Goal: Information Seeking & Learning: Learn about a topic

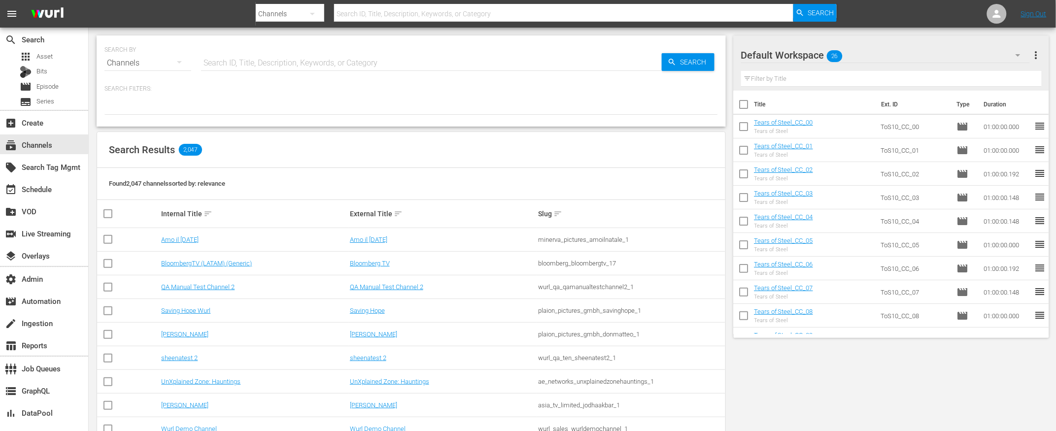
click at [598, 13] on input "text" at bounding box center [563, 14] width 459 height 24
type input "watchmo"
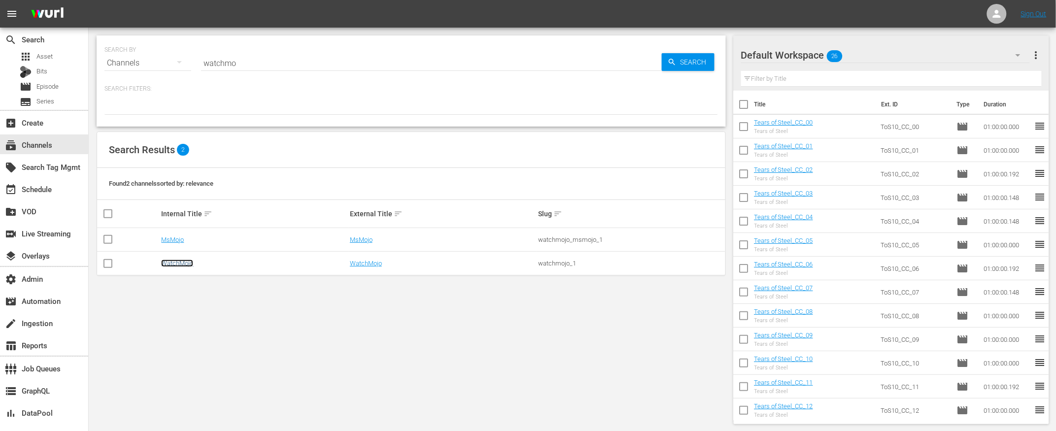
click at [176, 267] on link "WatchMojo" at bounding box center [177, 263] width 32 height 7
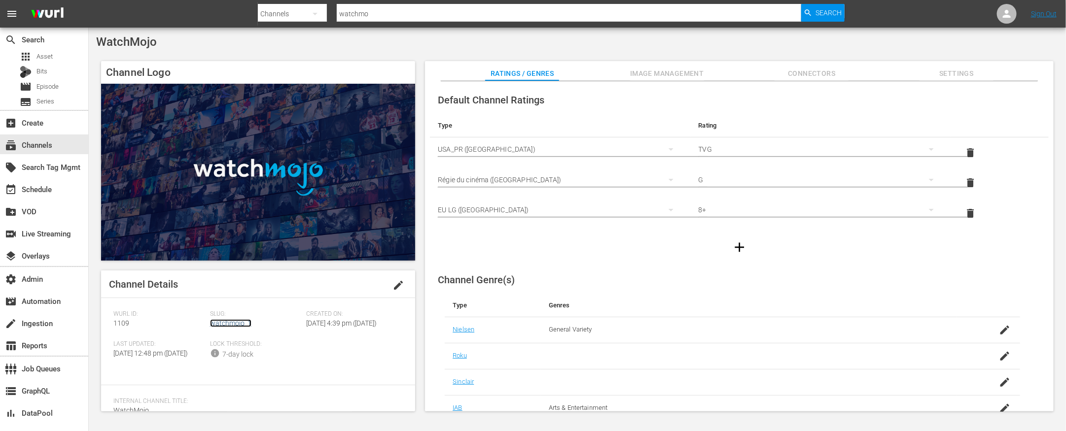
click at [225, 319] on link "watchmojo_1" at bounding box center [230, 323] width 41 height 8
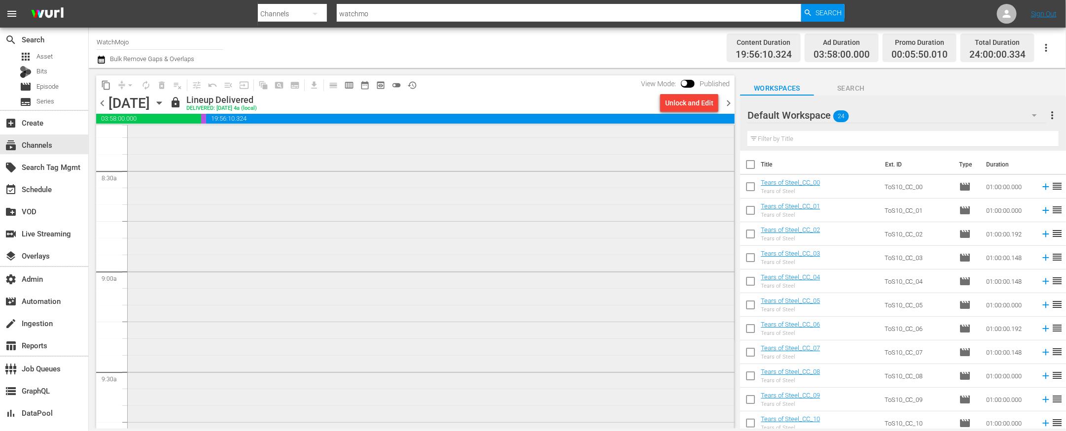
scroll to position [1868, 0]
click at [396, 85] on span "toggle_off" at bounding box center [396, 85] width 10 height 10
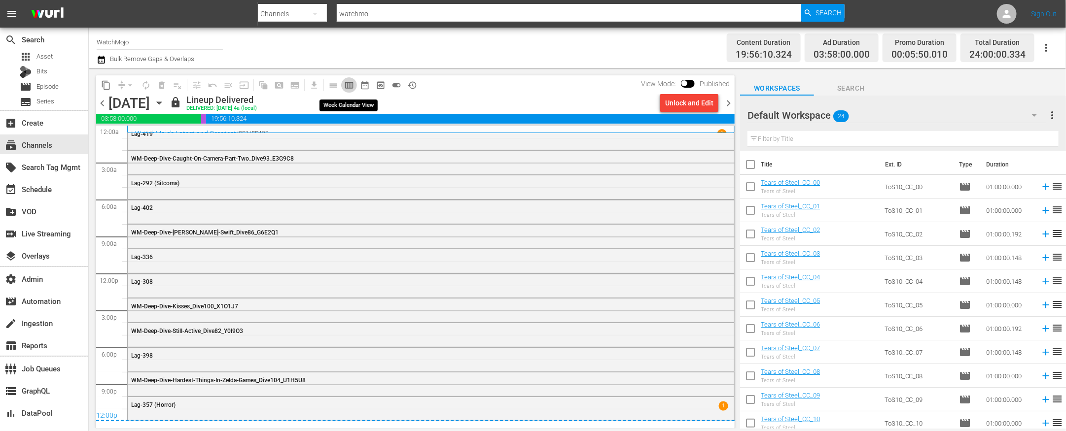
click at [347, 82] on span "calendar_view_week_outlined" at bounding box center [349, 85] width 10 height 10
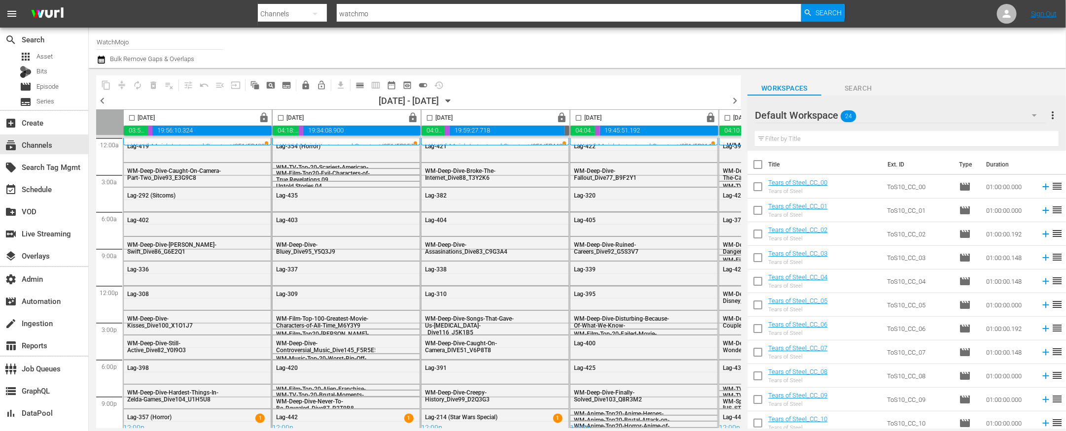
click at [101, 100] on span "chevron_left" at bounding box center [102, 101] width 12 height 12
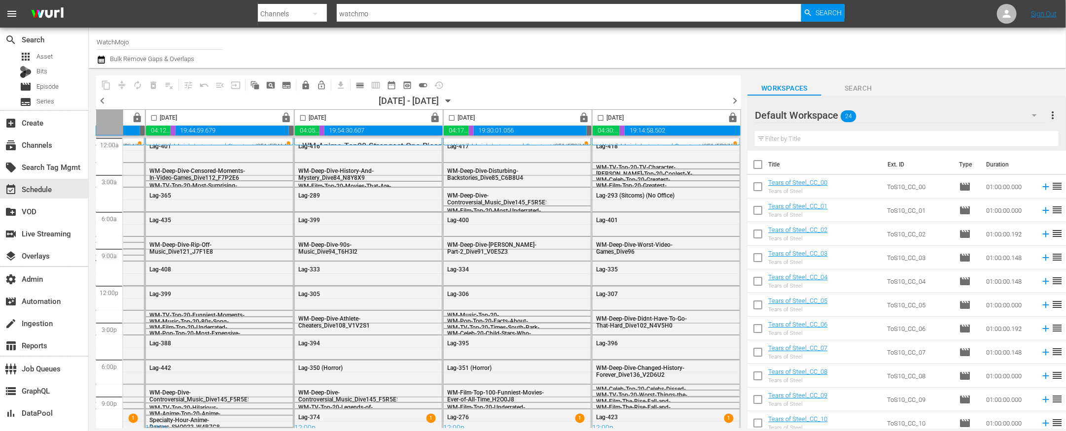
scroll to position [0, 429]
click at [735, 102] on span "chevron_right" at bounding box center [734, 101] width 12 height 12
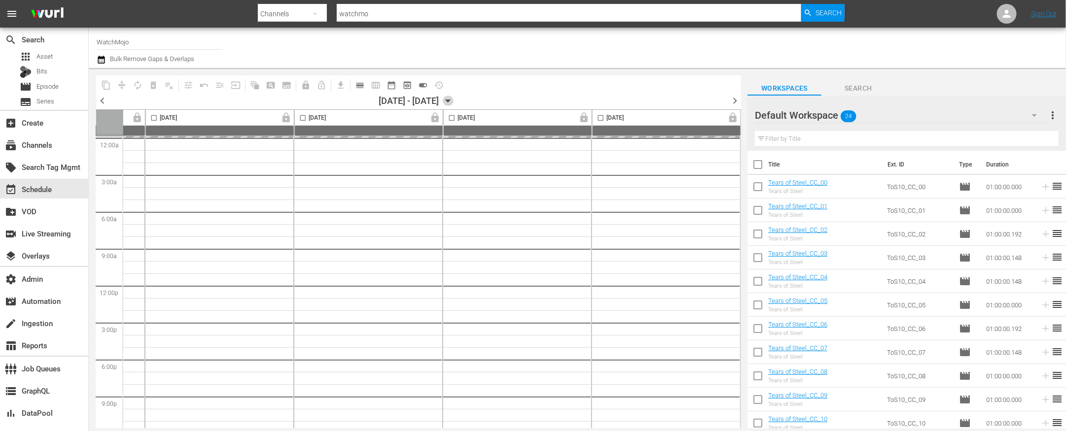
click at [453, 99] on icon "button" at bounding box center [448, 101] width 11 height 11
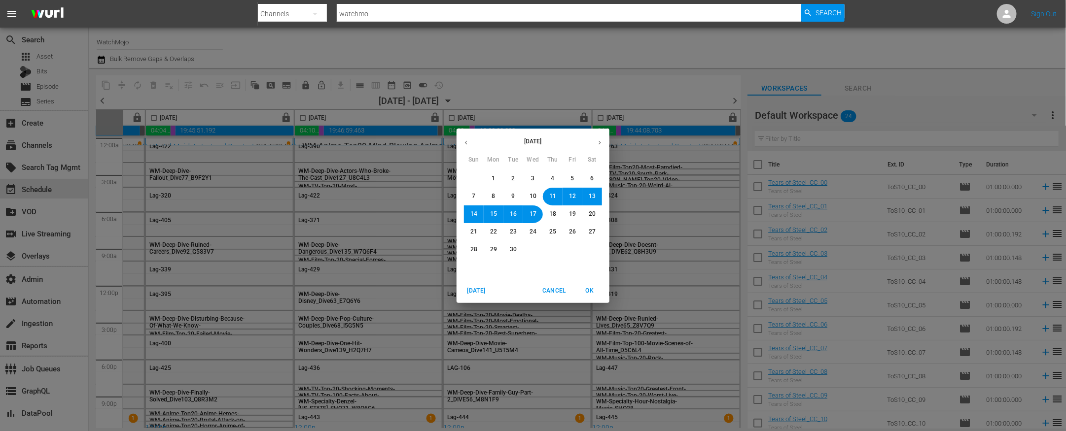
click at [512, 193] on span "9" at bounding box center [513, 196] width 3 height 8
click at [587, 286] on span "OK" at bounding box center [590, 291] width 24 height 10
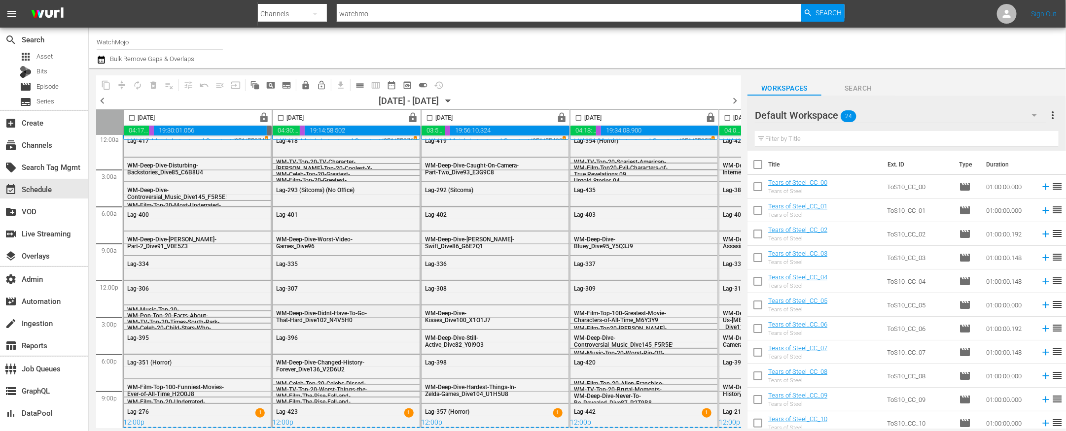
scroll to position [8, 0]
click at [362, 84] on span "calendar_view_day_outlined" at bounding box center [360, 85] width 10 height 10
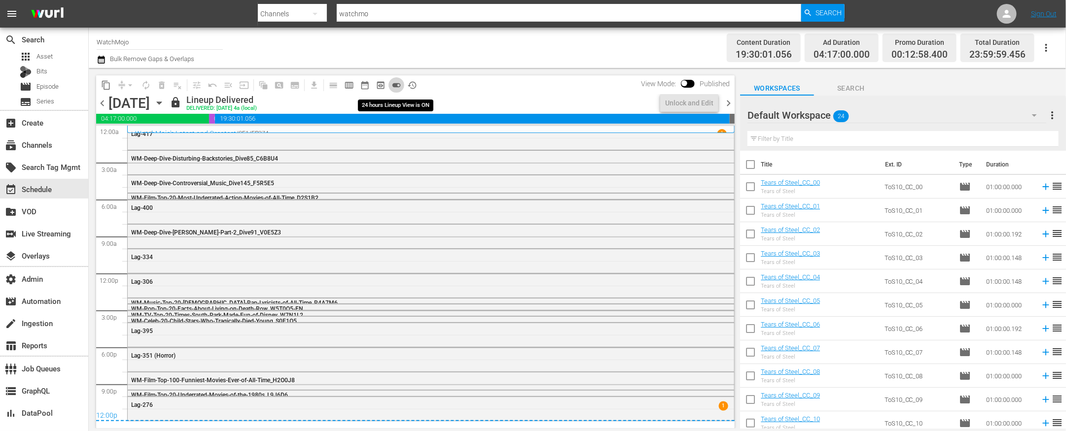
click at [395, 83] on span "toggle_on" at bounding box center [396, 85] width 10 height 10
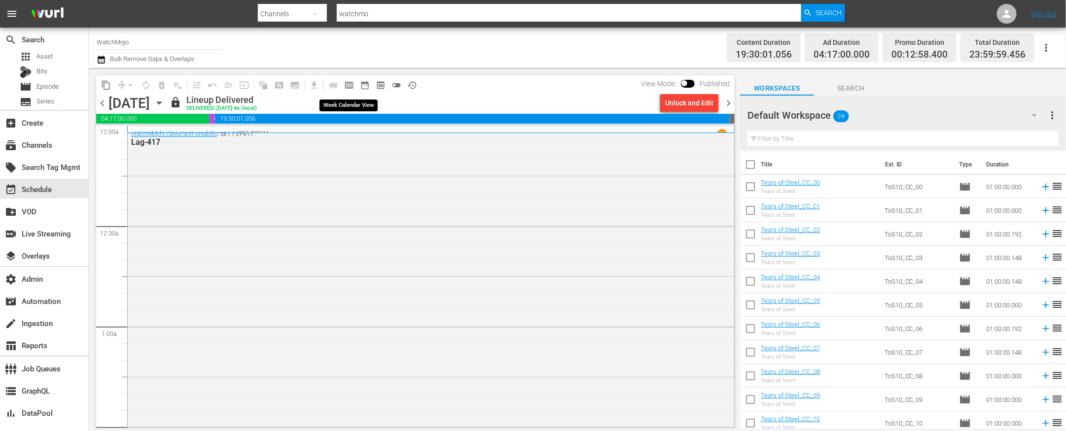
click at [348, 84] on span "calendar_view_week_outlined" at bounding box center [349, 85] width 10 height 10
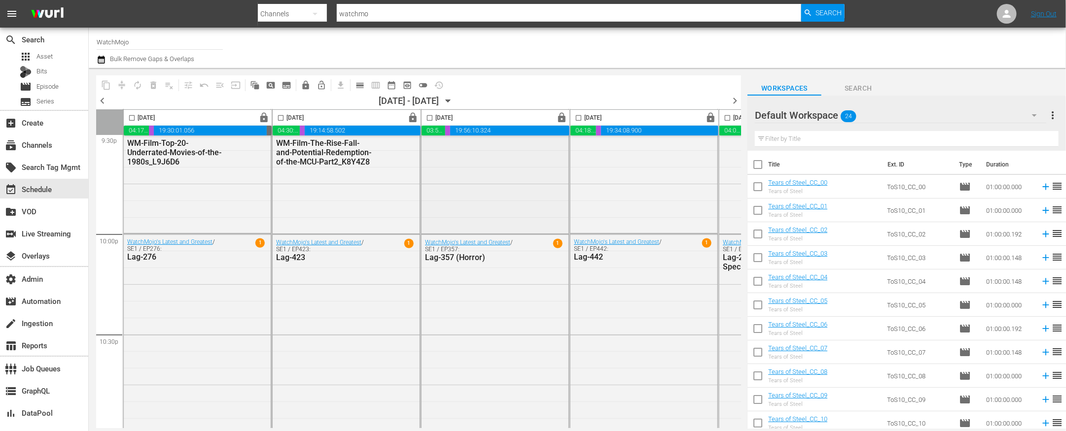
scroll to position [4205, 0]
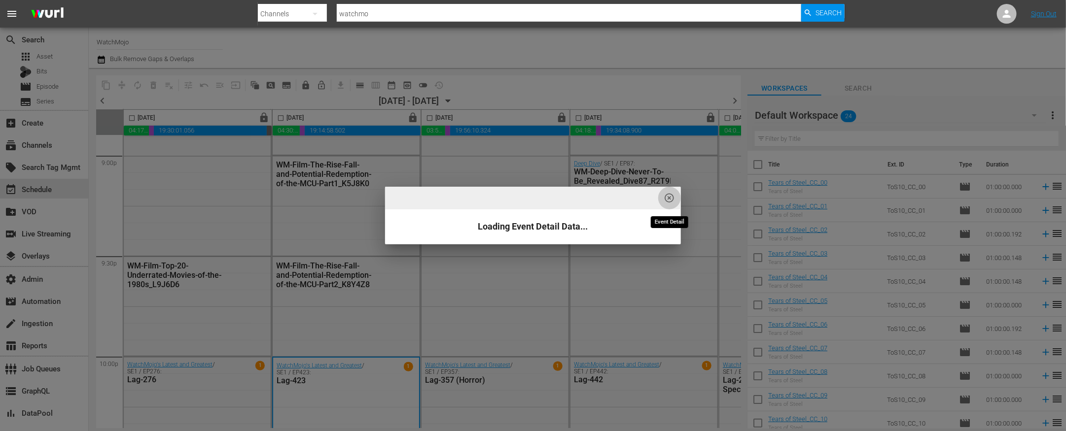
click at [672, 197] on span "highlight_off_icon" at bounding box center [669, 198] width 11 height 11
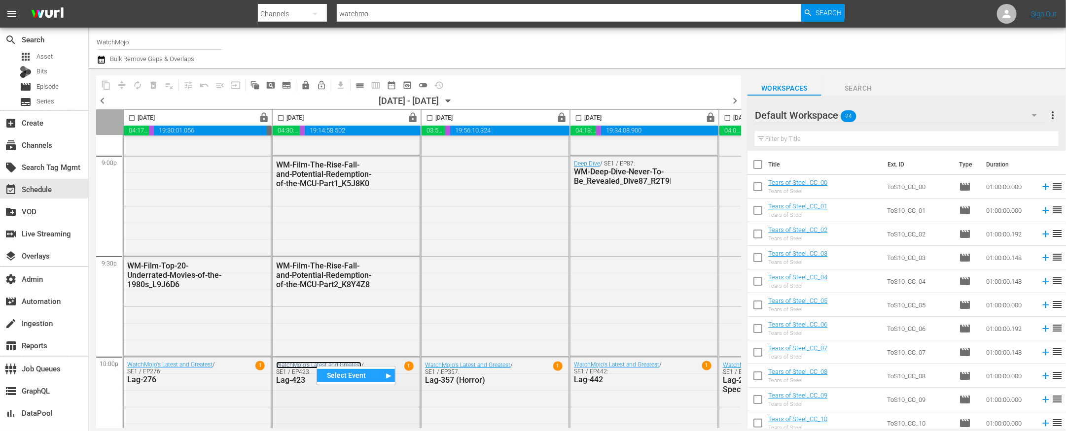
click at [292, 345] on link "WatchMojo's Latest and Greatest" at bounding box center [318, 365] width 85 height 7
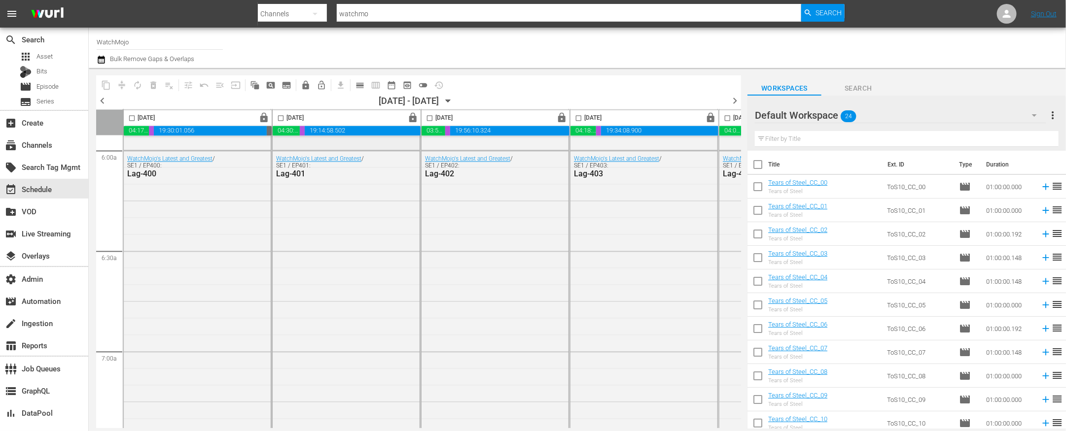
scroll to position [1193, 0]
click at [442, 158] on link "WatchMojo's Latest and Greatest" at bounding box center [467, 159] width 85 height 7
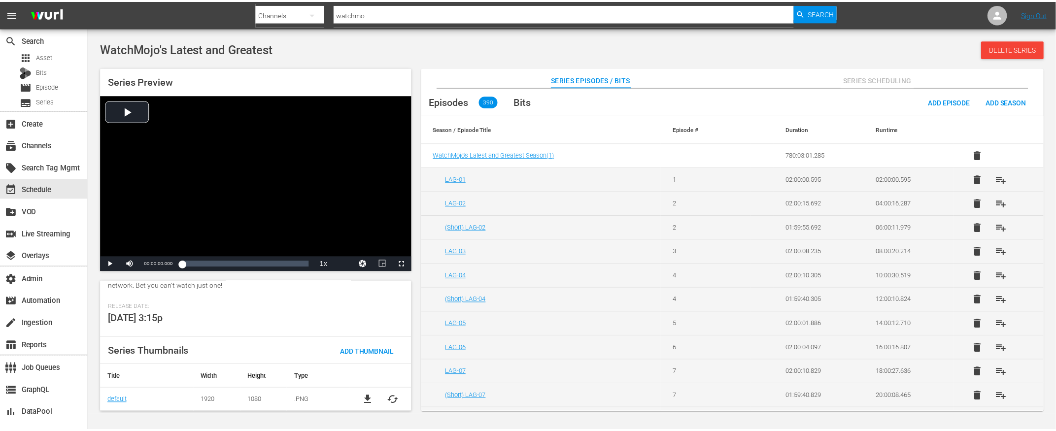
scroll to position [58, 0]
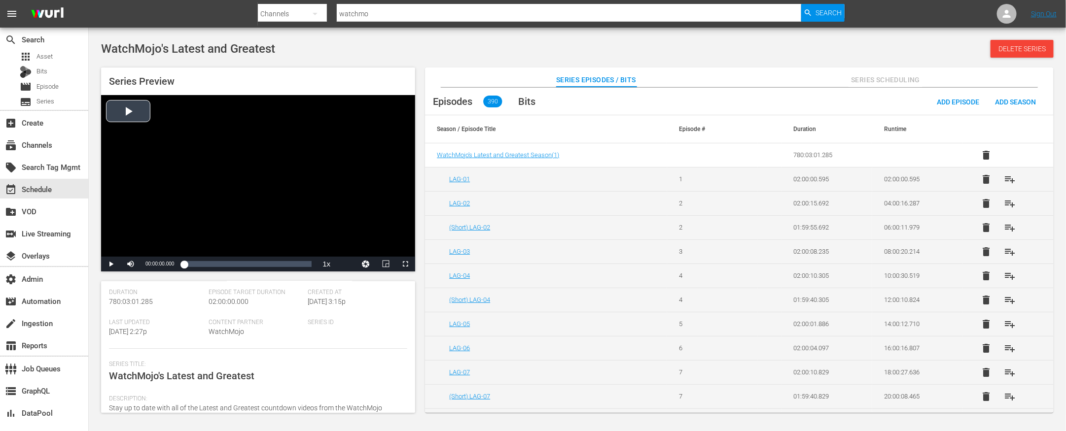
click at [126, 109] on div "Video Player" at bounding box center [258, 176] width 314 height 162
click at [131, 264] on span "Video Player" at bounding box center [131, 264] width 0 height 0
click at [218, 260] on div "00:03:05.185" at bounding box center [218, 264] width 0 height 10
click at [238, 262] on div "Loaded : 0.00% 00:04:53.650 00:03:05.185" at bounding box center [248, 264] width 128 height 10
click at [264, 263] on div "Loaded : 0.00% 00:07:08.571 00:04:53.650" at bounding box center [248, 264] width 128 height 10
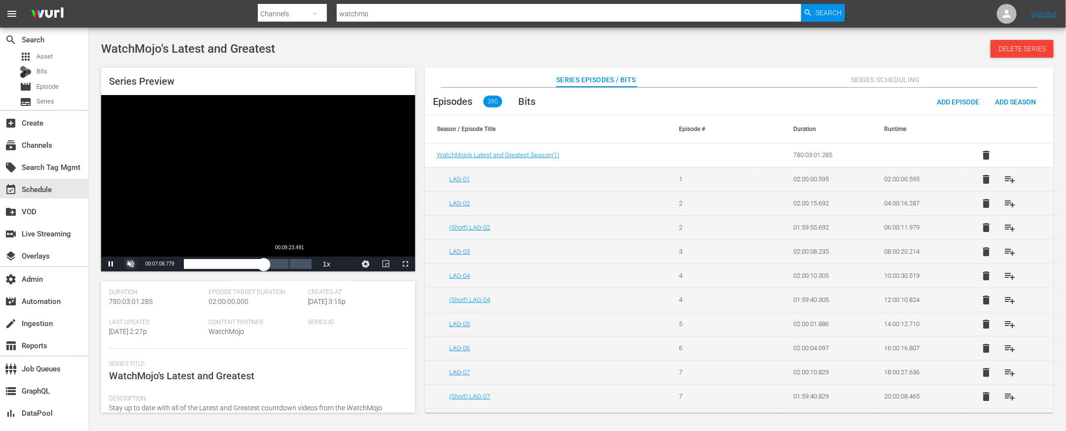
click at [289, 263] on div "Loaded : 63.10% 00:09:23.491 00:07:08.829" at bounding box center [248, 264] width 128 height 10
click at [308, 263] on div "00:11:04.020" at bounding box center [308, 264] width 0 height 10
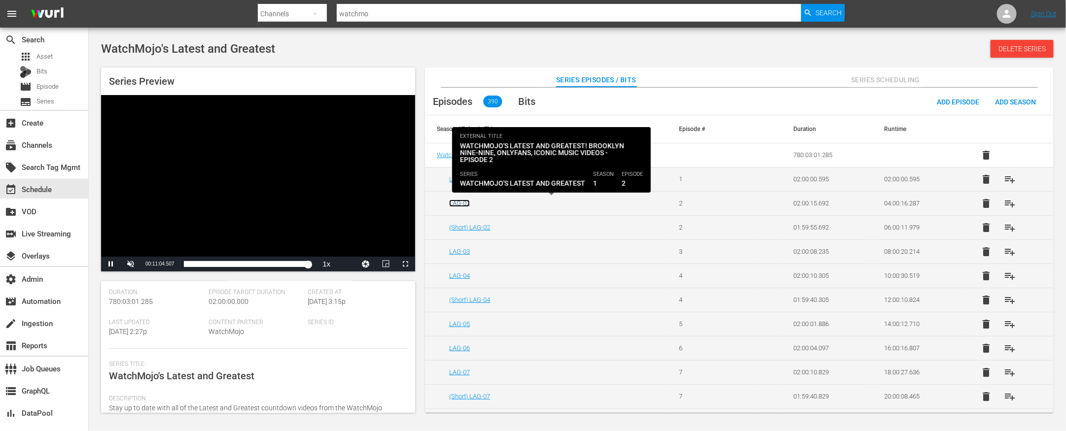
click at [463, 204] on link "LAG-02" at bounding box center [459, 203] width 21 height 7
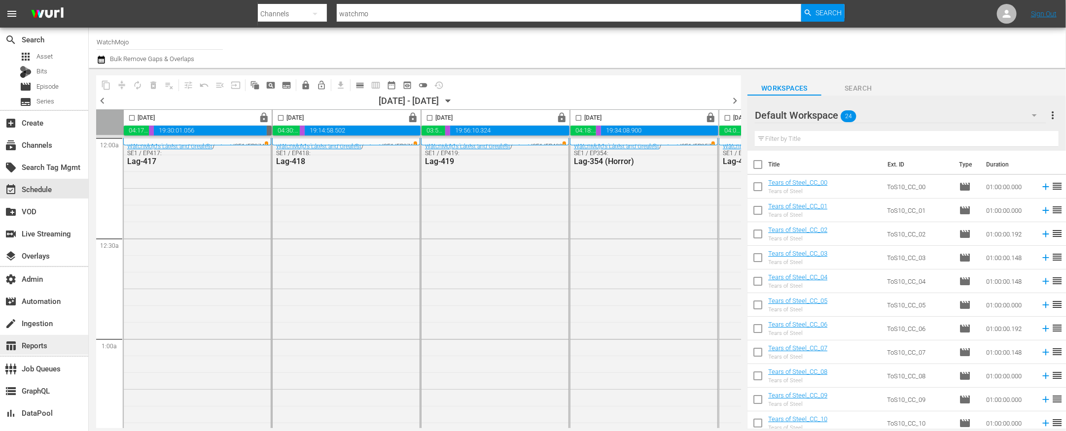
click at [35, 344] on div "table_chart Reports" at bounding box center [27, 344] width 55 height 9
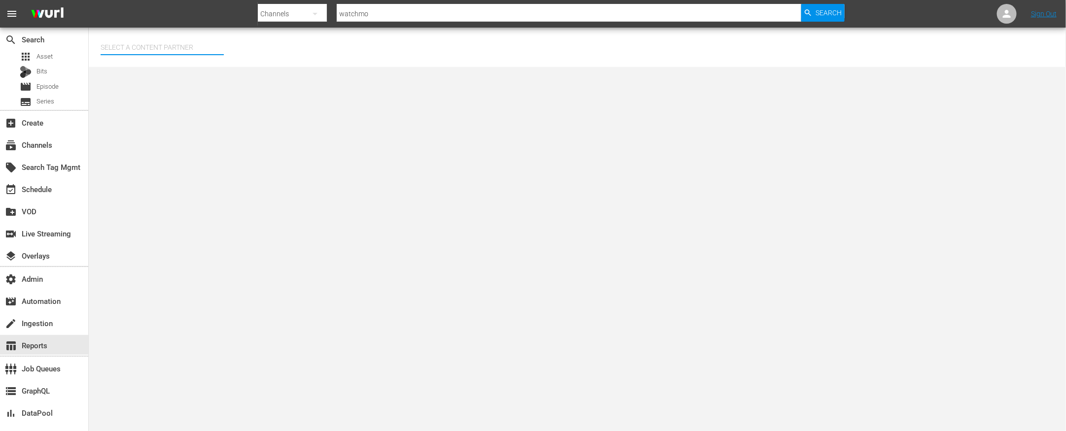
click at [160, 45] on input "text" at bounding box center [162, 47] width 123 height 24
click at [140, 98] on div "WatchMojo (260)" at bounding box center [180, 99] width 144 height 24
type input "WatchMojo (260)"
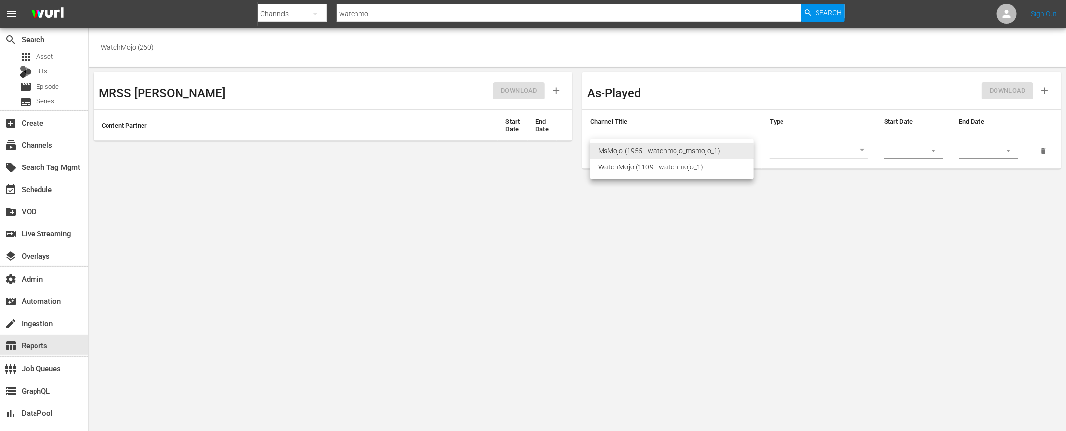
click at [641, 154] on body "menu Search By Channels Search ID, Title, Description, Keywords, or Category wa…" at bounding box center [533, 215] width 1066 height 431
click at [658, 170] on li "WatchMojo (1109 - watchmojo_1)" at bounding box center [672, 167] width 164 height 16
type input "1109"
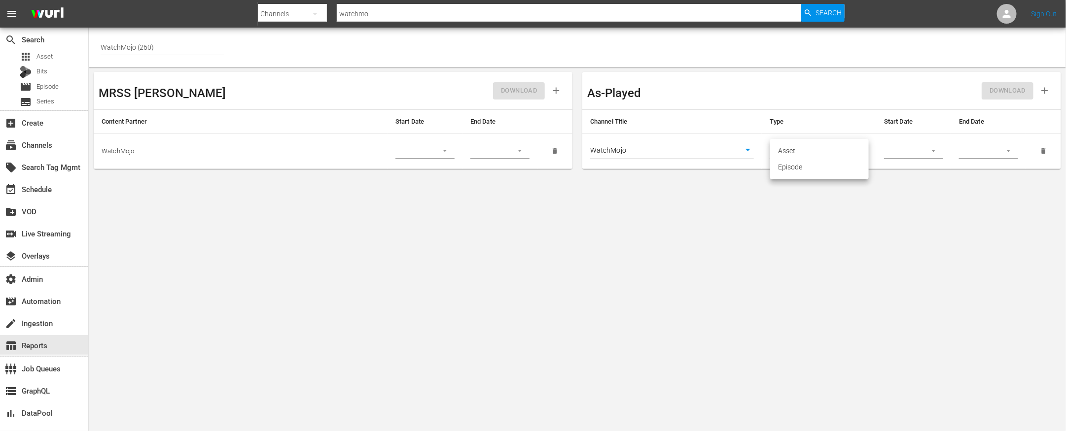
click at [827, 150] on body "menu Search By Channels Search ID, Title, Description, Keywords, or Category wa…" at bounding box center [533, 215] width 1066 height 431
click at [826, 150] on li "Asset" at bounding box center [819, 151] width 99 height 16
click at [826, 150] on body "menu Search By Channels Search ID, Title, Description, Keywords, or Category wa…" at bounding box center [533, 215] width 1066 height 431
click at [804, 171] on li "Episode" at bounding box center [819, 167] width 99 height 16
click at [806, 150] on body "menu Search By Channels Search ID, Title, Description, Keywords, or Category wa…" at bounding box center [533, 215] width 1066 height 431
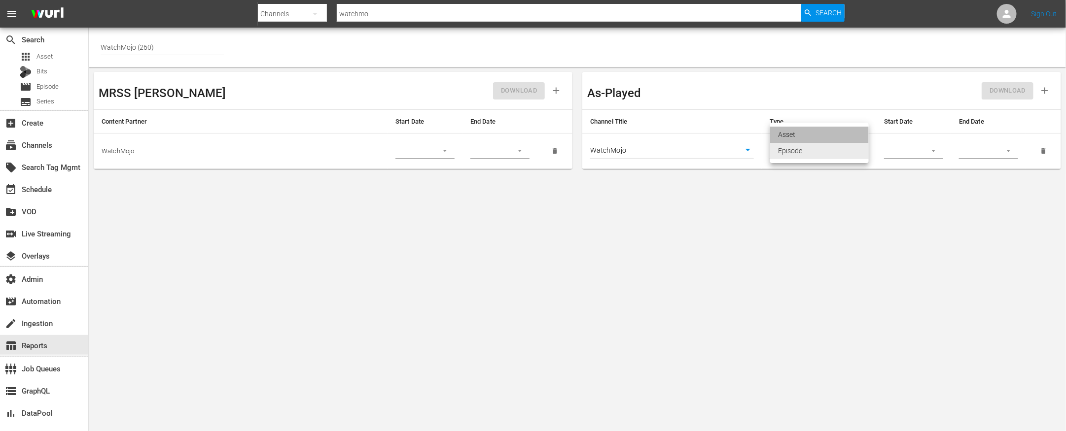
click at [793, 132] on li "Asset" at bounding box center [819, 135] width 99 height 16
type input "asset"
click at [845, 153] on button "button" at bounding box center [933, 150] width 19 height 19
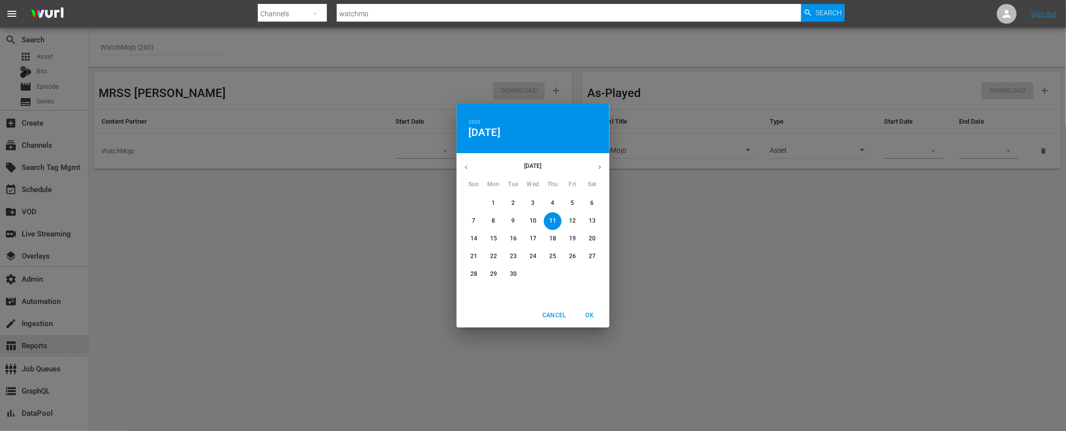
click at [533, 218] on p "10" at bounding box center [532, 221] width 7 height 8
click at [587, 316] on span "OK" at bounding box center [590, 316] width 24 height 10
type input "[DATE]"
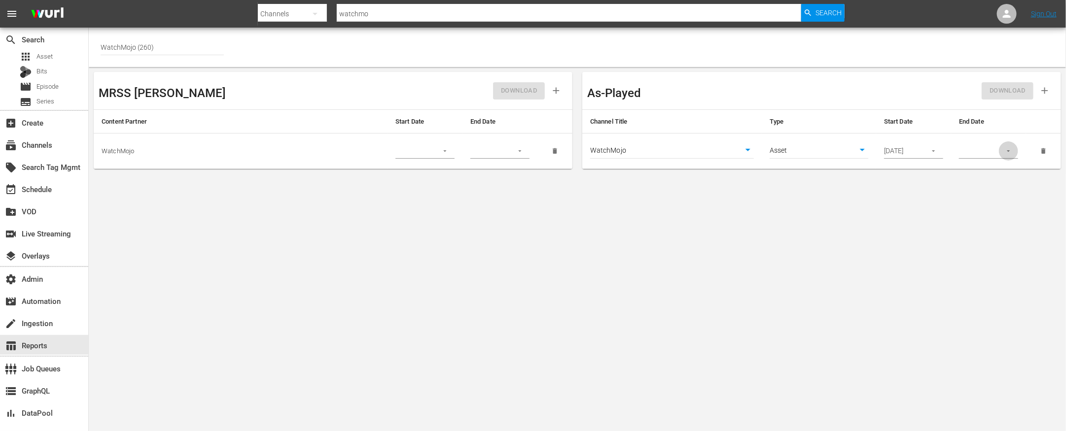
click at [845, 151] on icon "button" at bounding box center [1007, 150] width 7 height 7
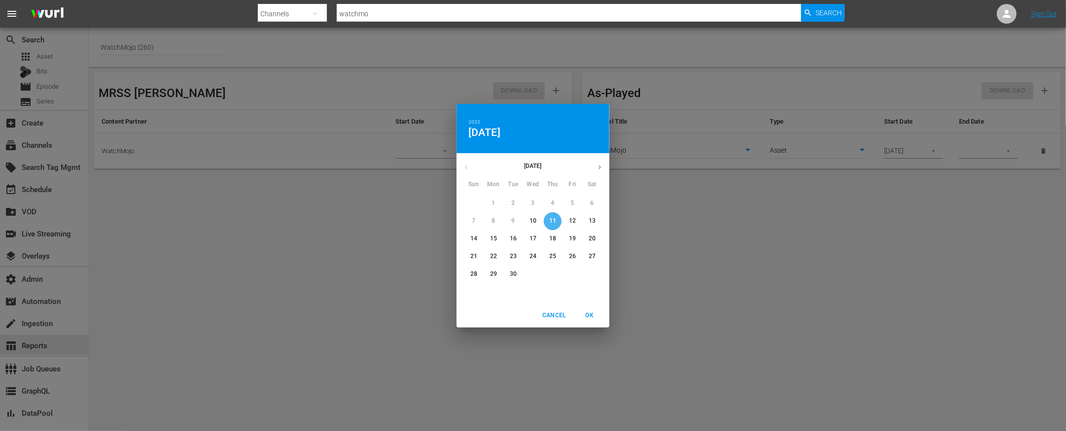
click at [558, 217] on span "11" at bounding box center [553, 221] width 18 height 8
click at [594, 316] on span "OK" at bounding box center [590, 316] width 24 height 10
type input "[DATE]"
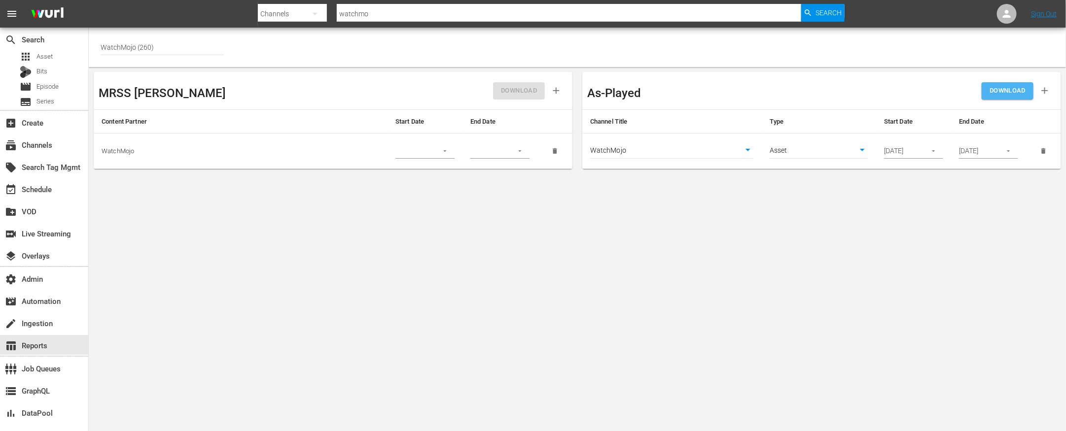
click at [845, 88] on span "DOWNLOAD" at bounding box center [1007, 90] width 36 height 11
click at [38, 228] on div "switch_video Live Streaming" at bounding box center [27, 232] width 55 height 9
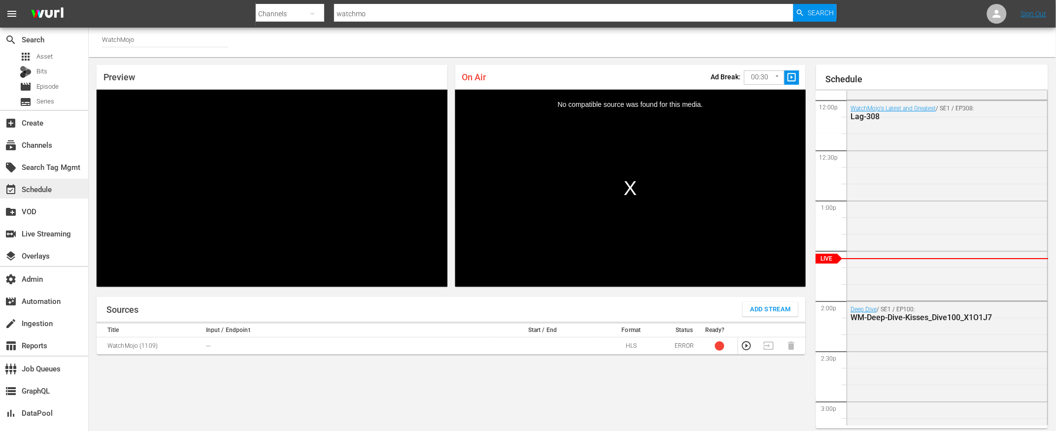
click at [35, 187] on div "event_available Schedule" at bounding box center [27, 187] width 55 height 9
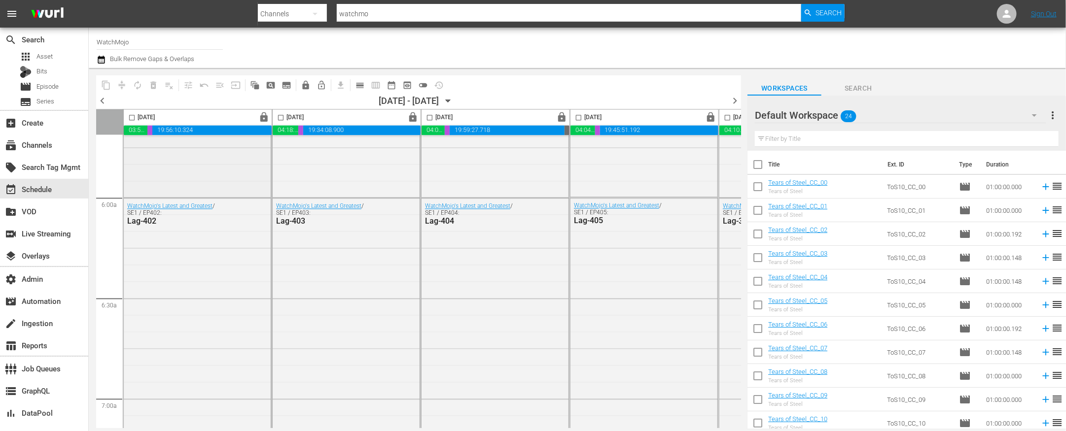
scroll to position [1161, 0]
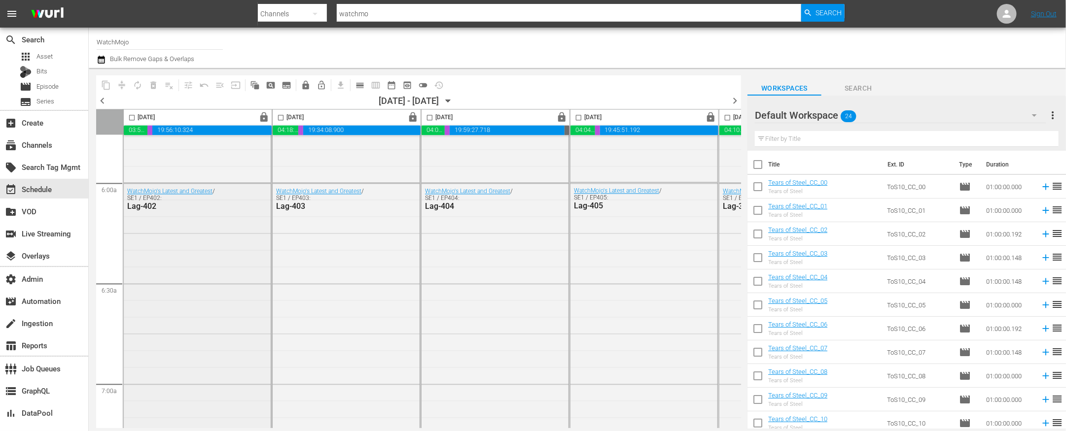
click at [186, 295] on div "WatchMojo's Latest and Greatest / SE1 / EP402: Lag-402" at bounding box center [197, 383] width 147 height 399
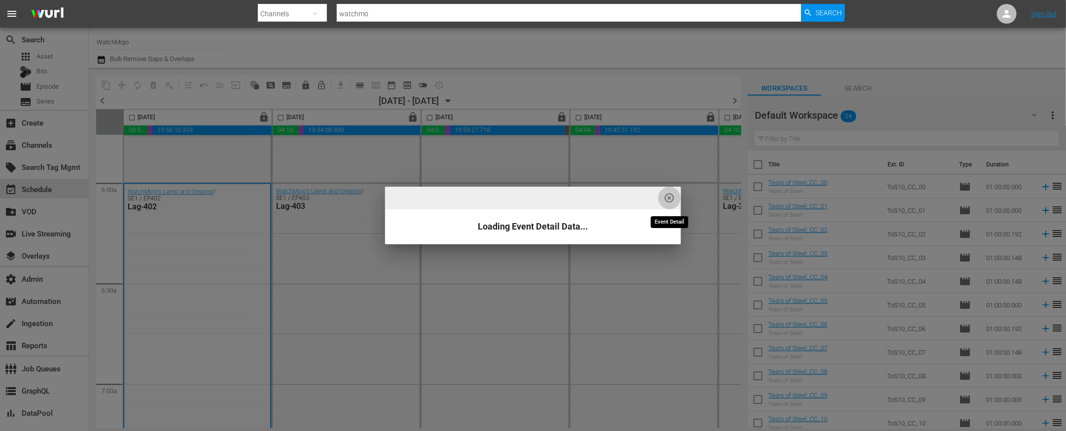
click at [666, 194] on span "highlight_off_icon" at bounding box center [669, 198] width 11 height 11
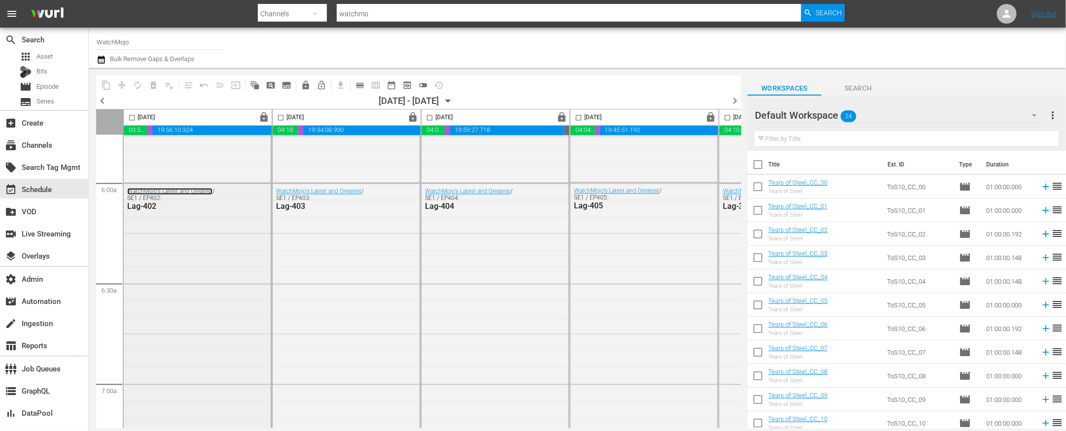
click at [162, 191] on link "WatchMojo's Latest and Greatest" at bounding box center [169, 191] width 85 height 7
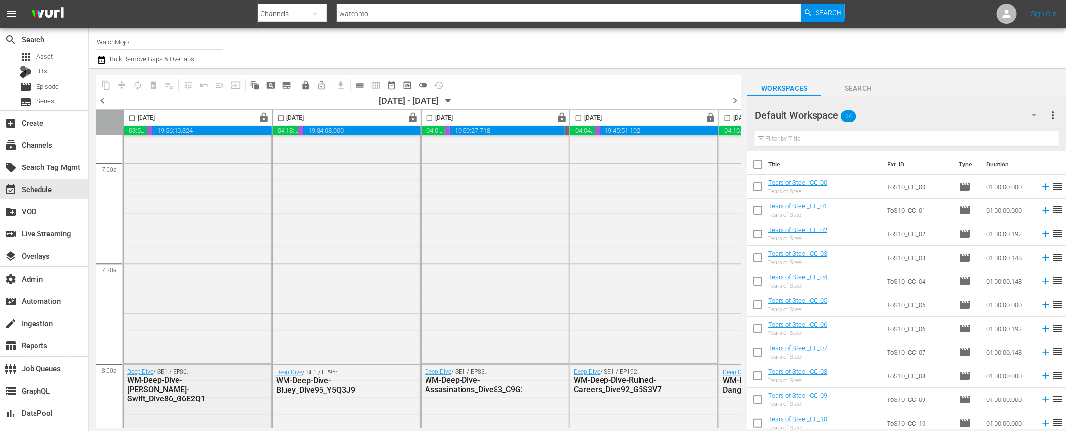
scroll to position [1193, 0]
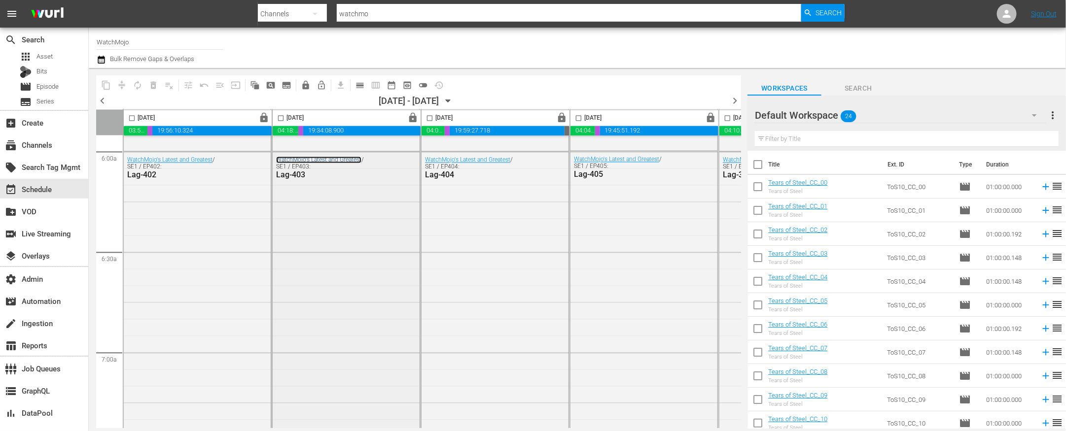
click at [321, 159] on link "WatchMojo's Latest and Greatest" at bounding box center [318, 159] width 85 height 7
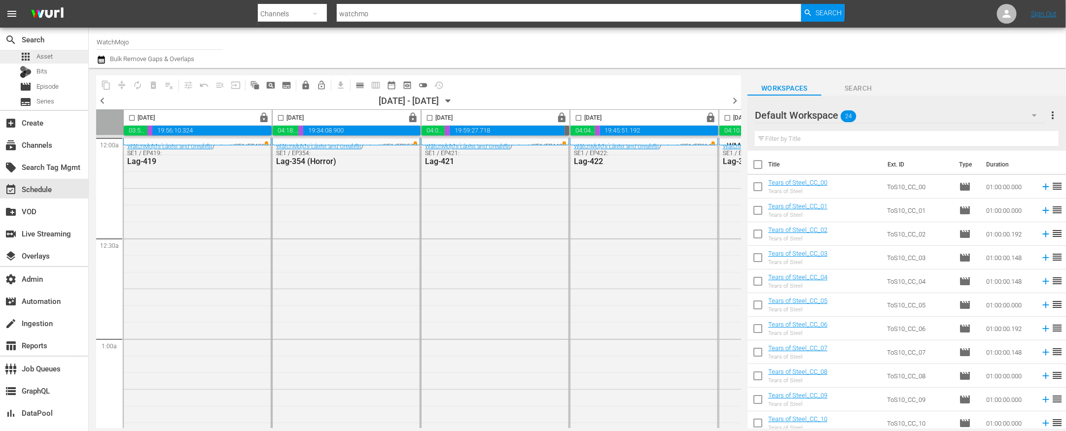
click at [40, 57] on span "Asset" at bounding box center [44, 57] width 16 height 10
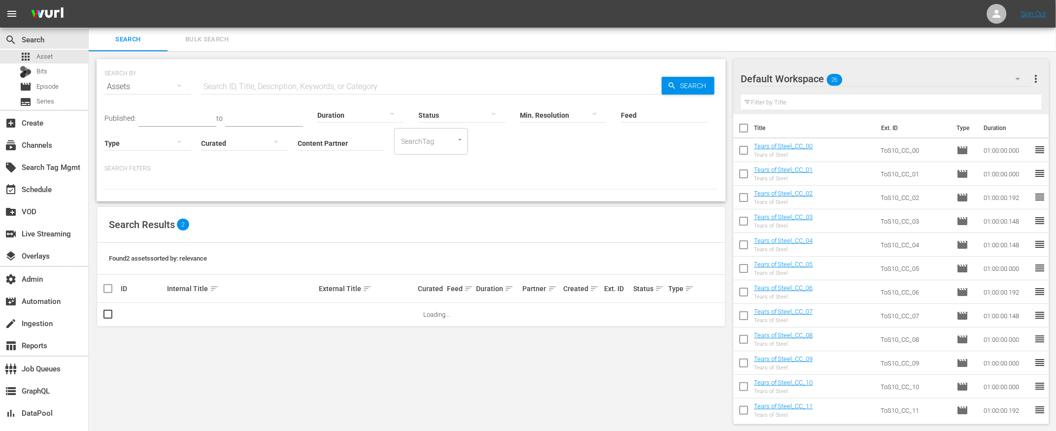
click at [238, 83] on input "text" at bounding box center [431, 87] width 461 height 24
paste input "172792504"
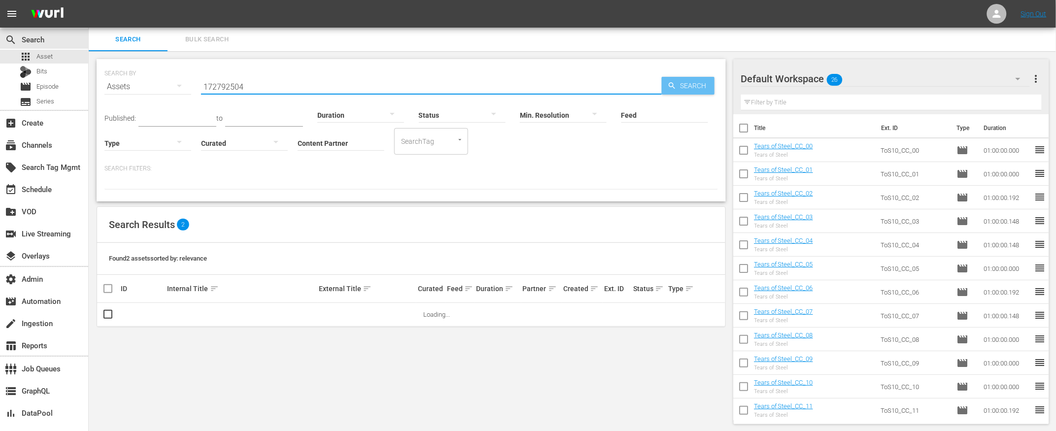
type input "172792504"
click at [692, 86] on span "Search" at bounding box center [696, 86] width 38 height 18
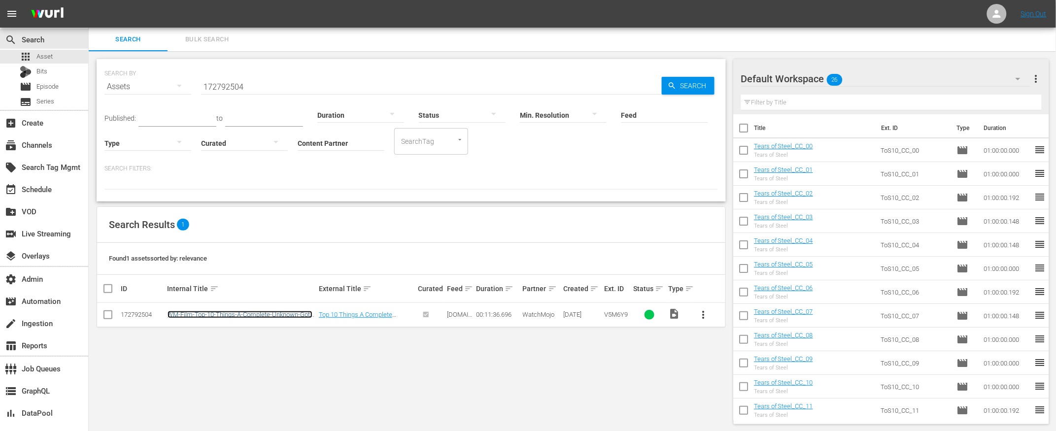
click at [234, 315] on link "WM-Film-Top-10-Things-A-Complete-Unknown-Got-Factually-Right-and-Wrong_V5M6Y9-E…" at bounding box center [240, 318] width 145 height 15
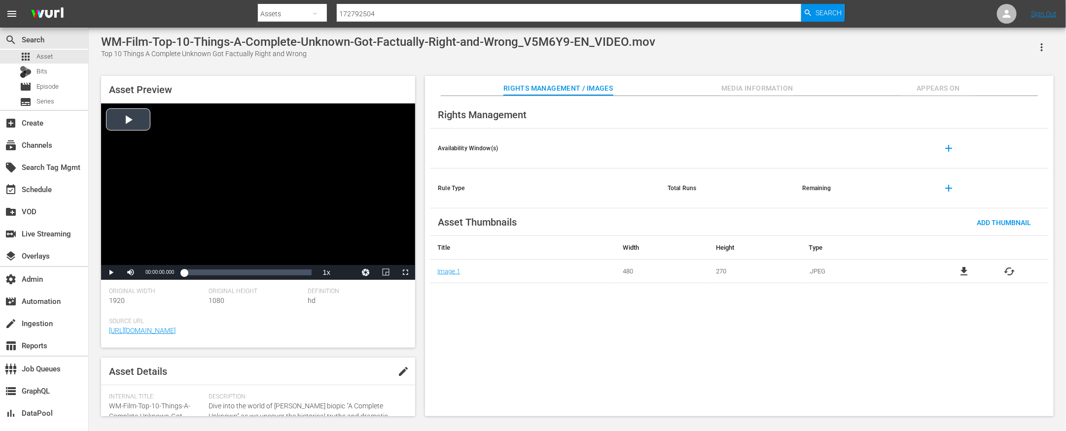
click at [122, 111] on div "Video Player" at bounding box center [258, 185] width 314 height 162
click at [131, 273] on span "Video Player" at bounding box center [131, 273] width 0 height 0
click at [311, 273] on div "Loaded : 6.87% 00:11:31.336 00:00:07.969" at bounding box center [248, 273] width 128 height 10
drag, startPoint x: 311, startPoint y: 273, endPoint x: 161, endPoint y: 269, distance: 150.4
click at [161, 269] on div "Pause Unmute 0% Current Time 00:02:25.257 / Duration 00:11:36.767 Loaded : 5.17…" at bounding box center [258, 272] width 314 height 15
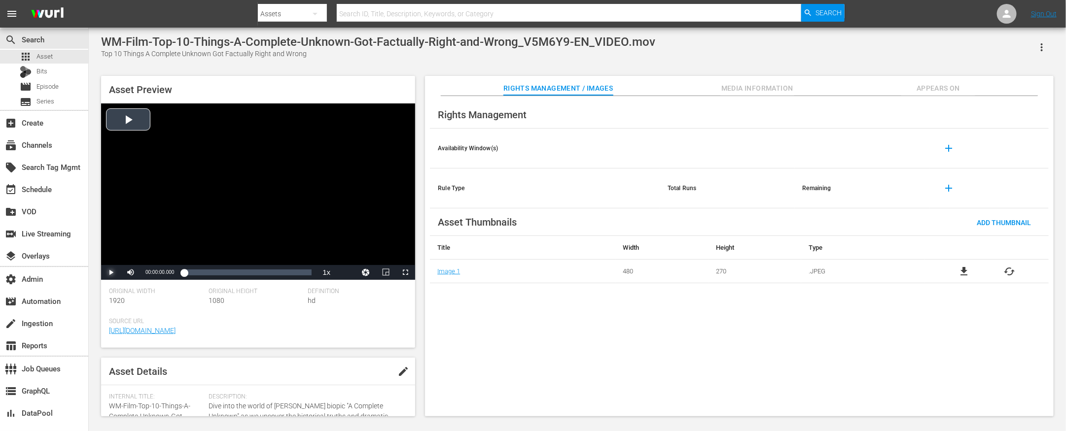
click at [111, 273] on span "Video Player" at bounding box center [111, 273] width 0 height 0
click at [131, 273] on span "Video Player" at bounding box center [131, 273] width 0 height 0
click at [149, 273] on div "Volume Level" at bounding box center [145, 272] width 7 height 1
click at [131, 273] on span "Video Player" at bounding box center [131, 273] width 0 height 0
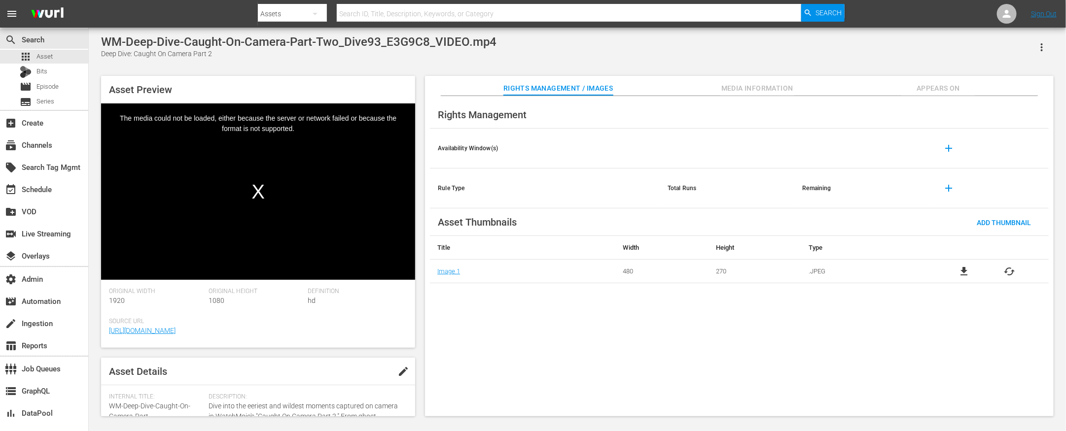
click at [779, 88] on span "Media Information" at bounding box center [757, 88] width 74 height 12
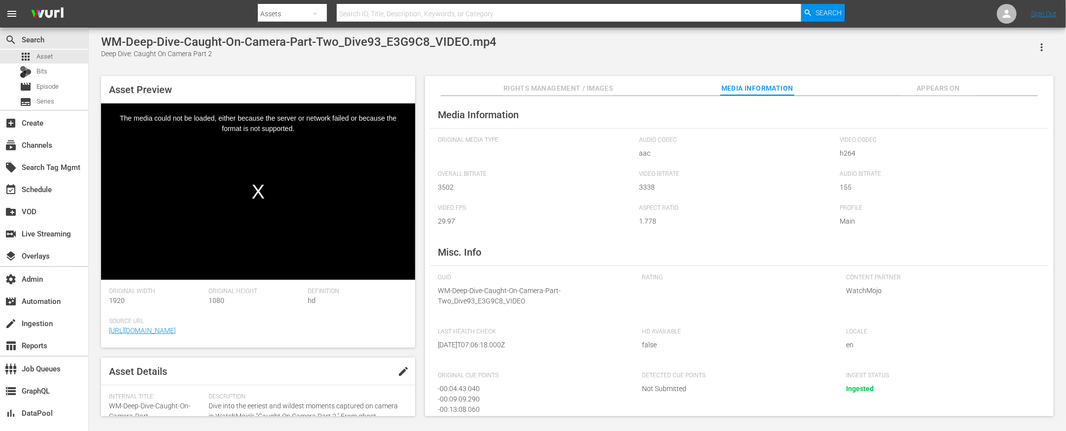
click at [947, 87] on span "Appears On" at bounding box center [938, 88] width 74 height 12
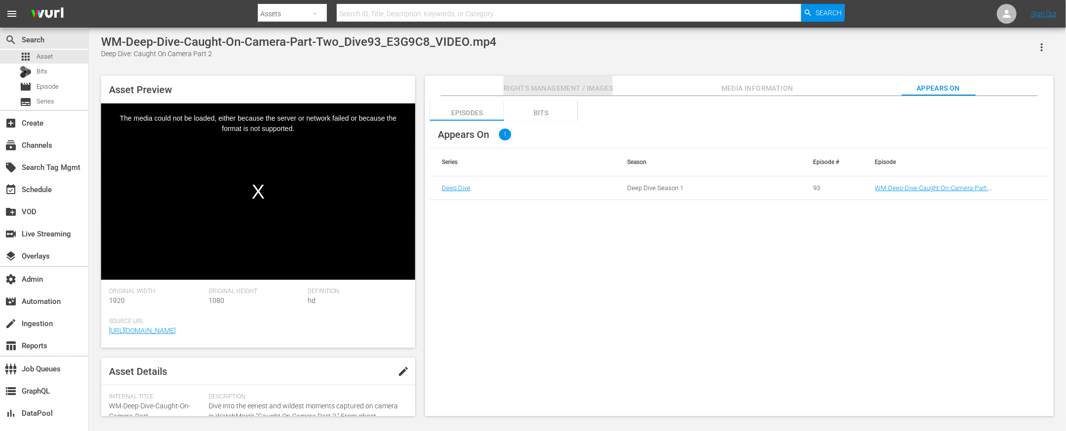
click at [567, 86] on span "Rights Management / Images" at bounding box center [557, 88] width 109 height 12
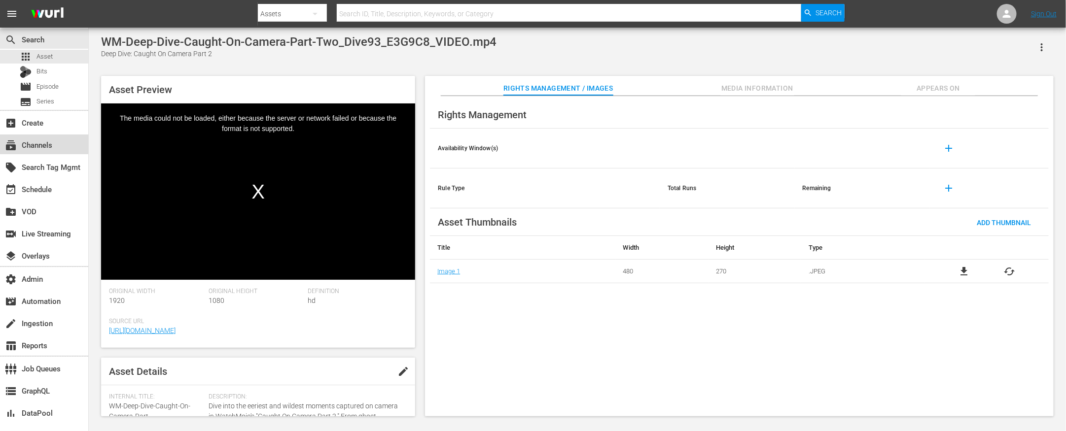
click at [38, 144] on div "subscriptions Channels" at bounding box center [27, 143] width 55 height 9
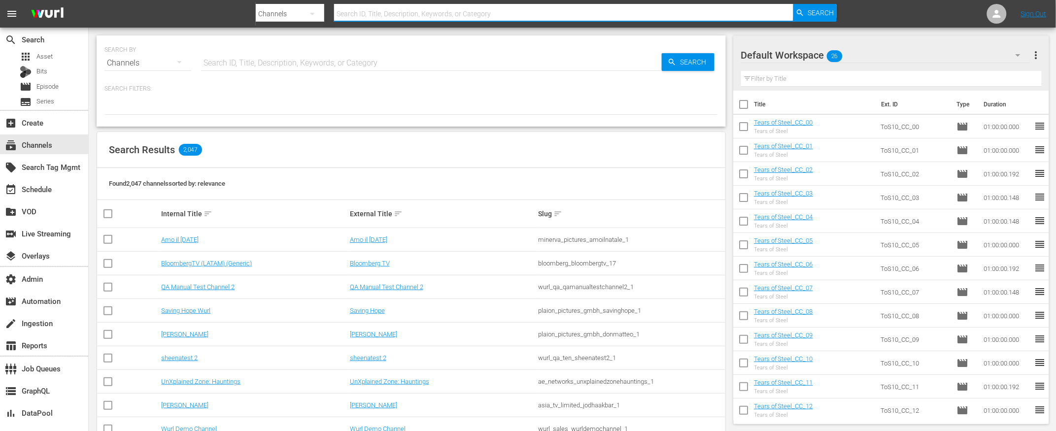
click at [379, 9] on input "text" at bounding box center [563, 14] width 459 height 24
type input "mojo"
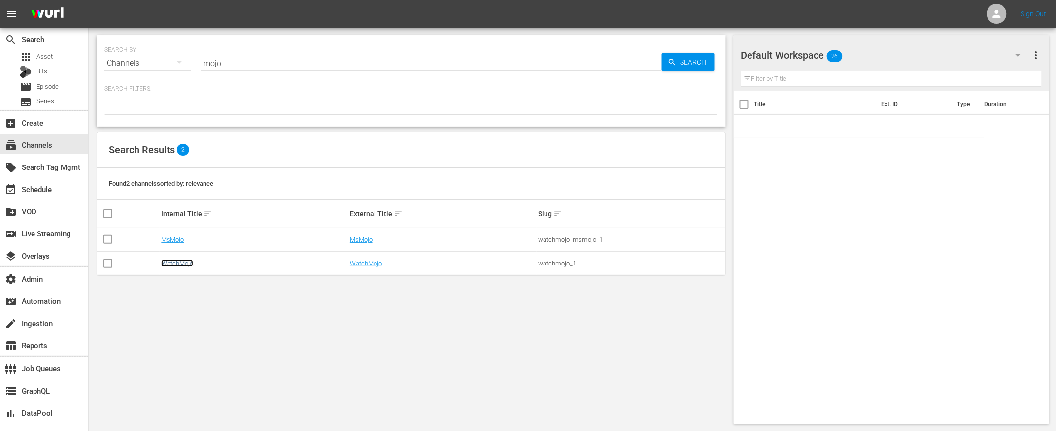
click at [176, 263] on link "WatchMojo" at bounding box center [177, 263] width 32 height 7
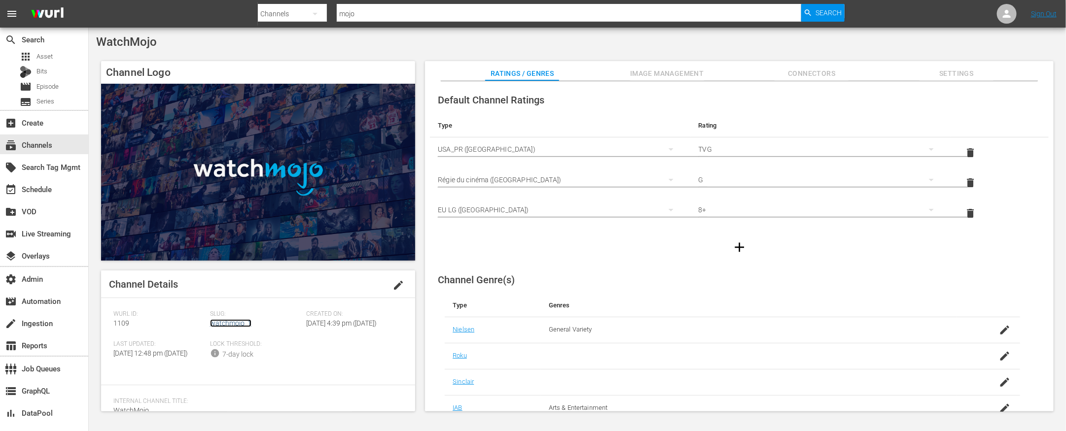
click at [235, 322] on link "watchmojo_1" at bounding box center [230, 323] width 41 height 8
